Goal: Task Accomplishment & Management: Use online tool/utility

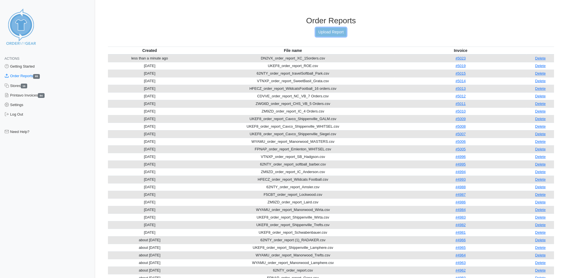
click at [323, 31] on link "Upload Report" at bounding box center [331, 32] width 30 height 9
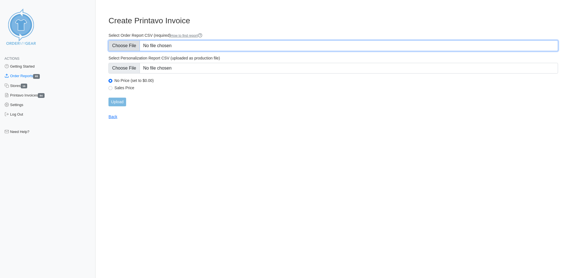
click at [128, 45] on input "Select Order Report CSV (required) How to find report" at bounding box center [333, 45] width 450 height 11
type input "C:\fakepath\ZM9ZD_order_report_IC_6Orders.csv"
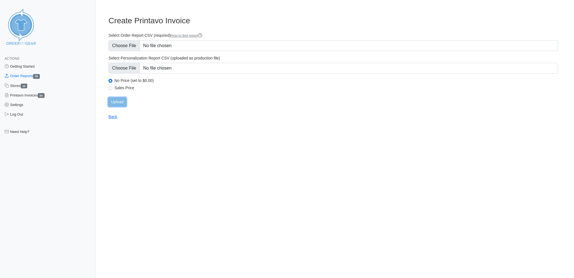
click at [119, 98] on input "Upload" at bounding box center [116, 102] width 17 height 9
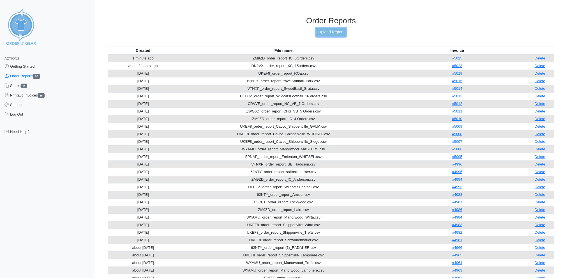
click at [331, 31] on link "Upload Report" at bounding box center [331, 32] width 30 height 9
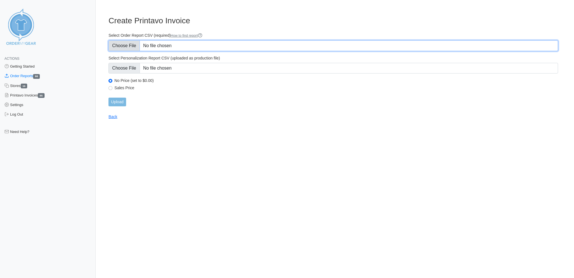
click at [131, 42] on input "Select Order Report CSV (required) How to find report" at bounding box center [333, 45] width 450 height 11
click at [129, 42] on input "Select Order Report CSV (required) How to find report" at bounding box center [333, 45] width 450 height 11
type input "C:\fakepath\ZWG6D_order_report_CHS VB_5 Orders.csv"
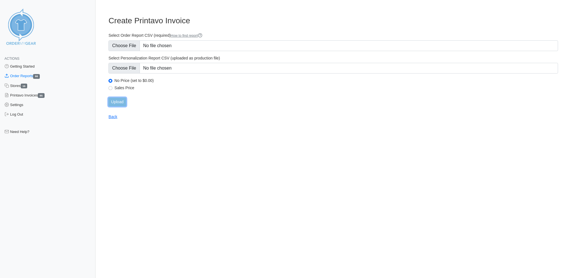
click at [114, 98] on input "Upload" at bounding box center [116, 102] width 17 height 9
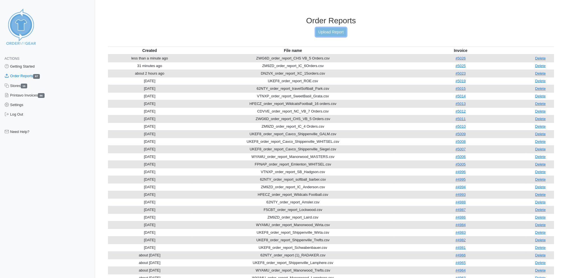
click at [340, 31] on link "Upload Report" at bounding box center [331, 32] width 30 height 9
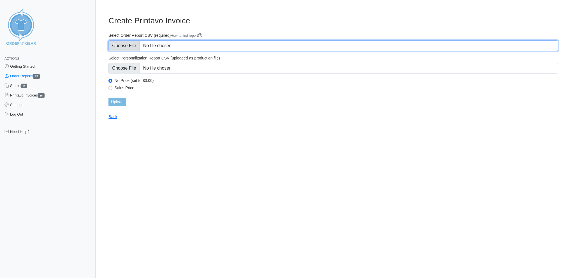
click at [119, 43] on input "Select Order Report CSV (required) How to find report" at bounding box center [333, 45] width 450 height 11
type input "C:\fakepath\HFECZ_order_report_Wildcats FB_12 Orders.csv"
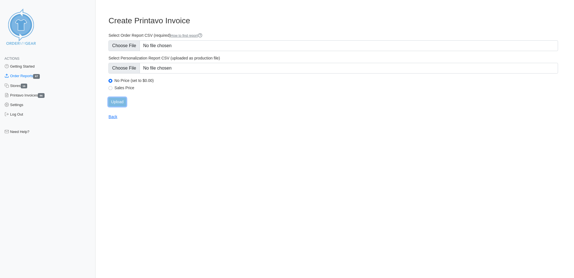
click at [116, 98] on input "Upload" at bounding box center [116, 102] width 17 height 9
